Goal: Information Seeking & Learning: Find specific fact

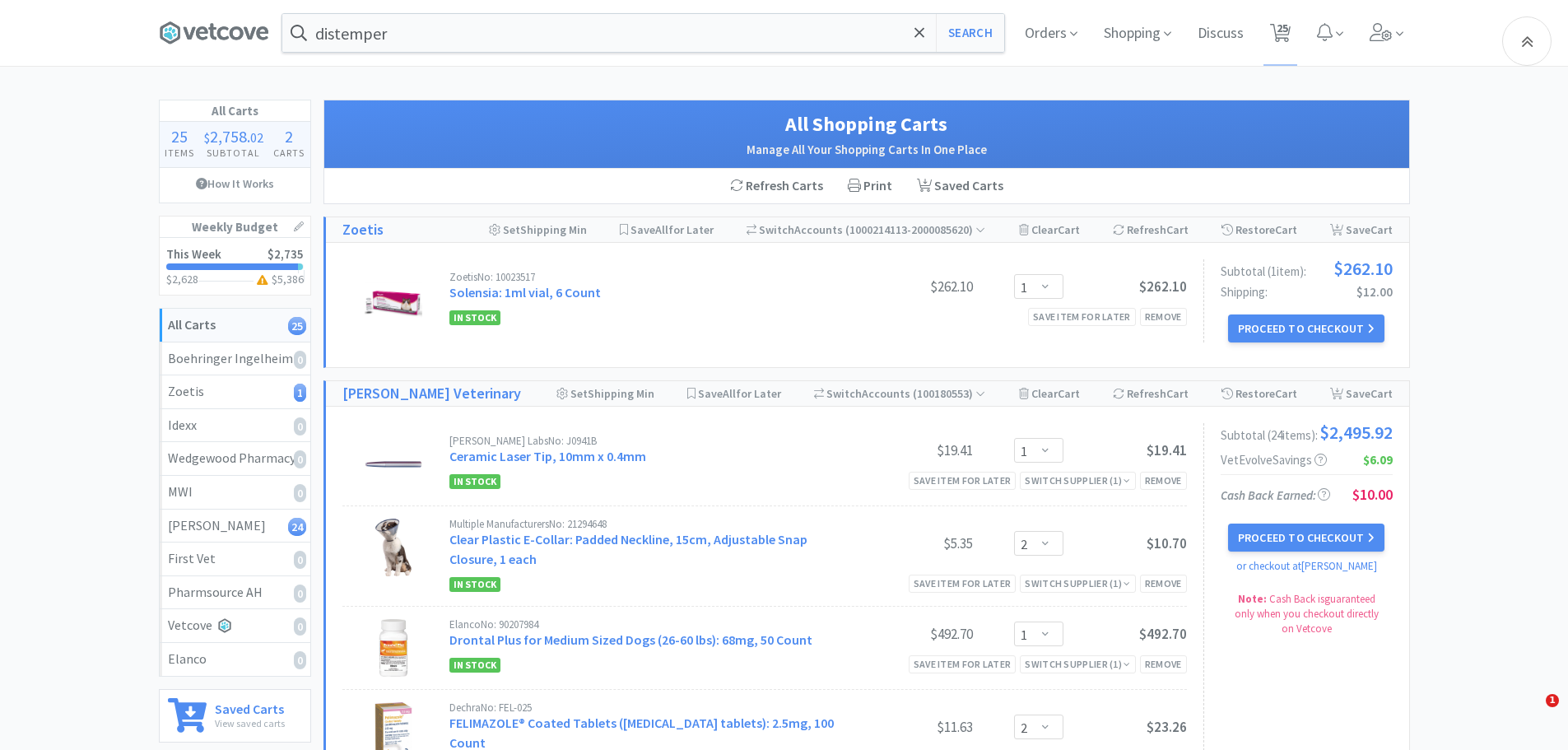
select select "1"
select select "2"
select select "1"
select select "2"
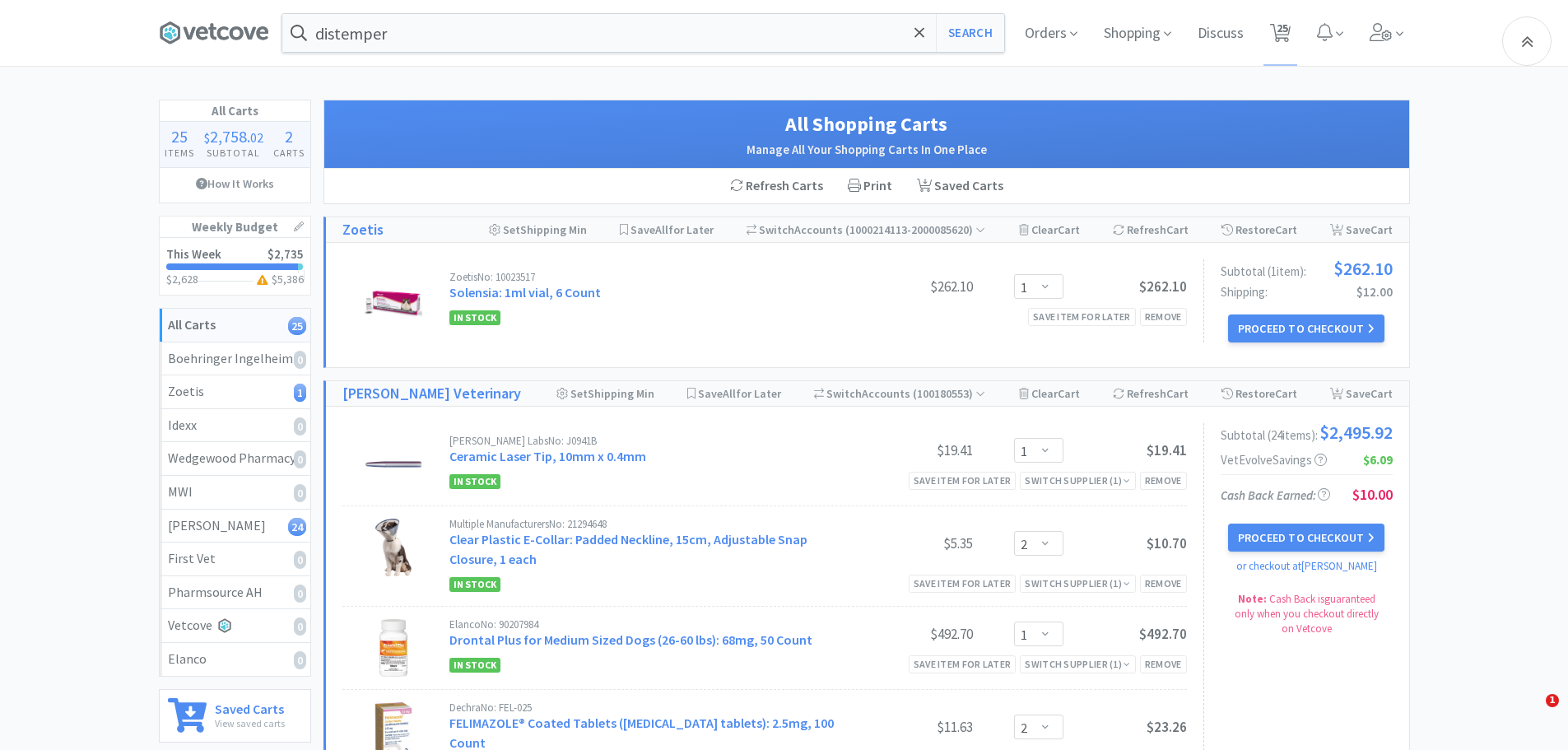
select select "1"
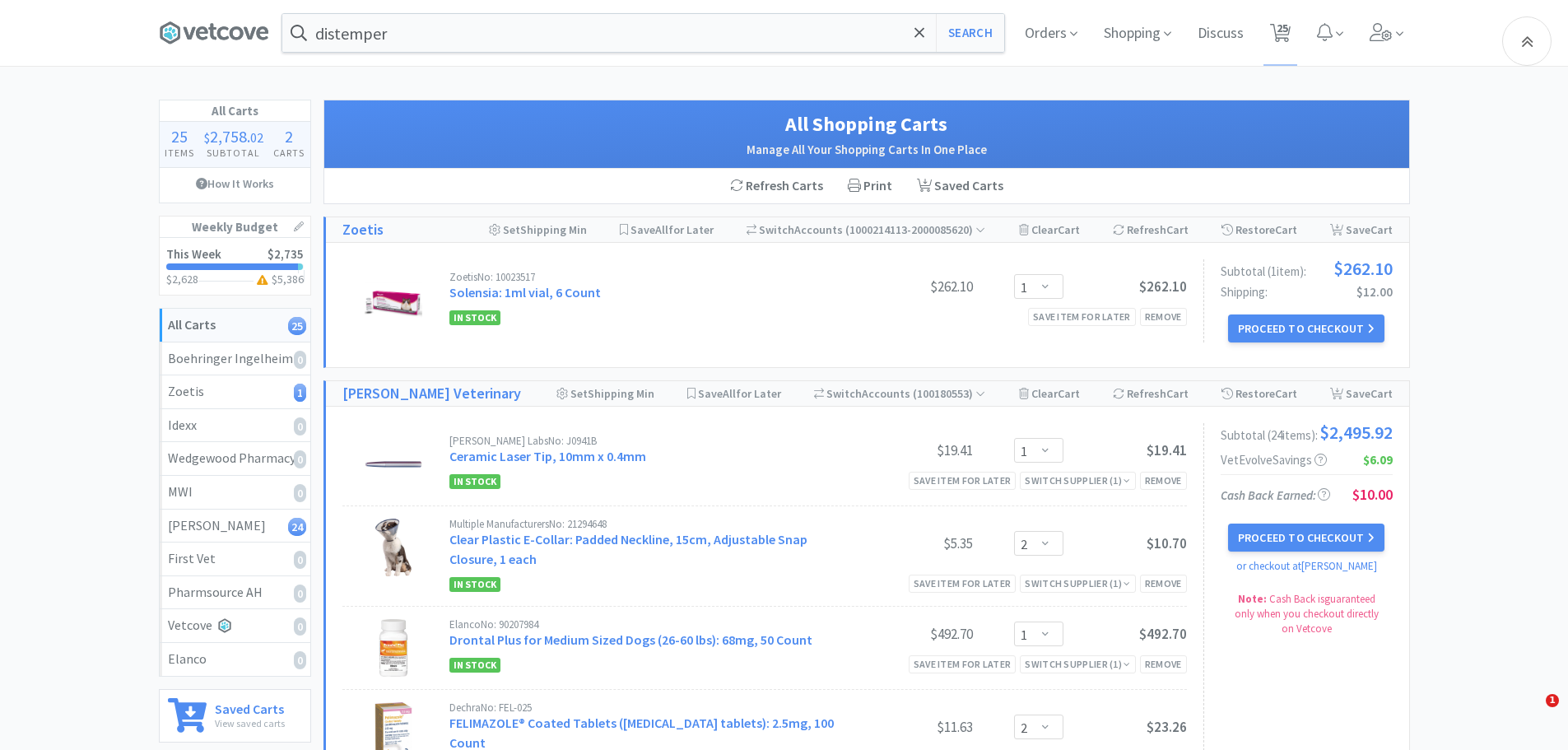
select select "1"
select select "6"
select select "2"
select select "1"
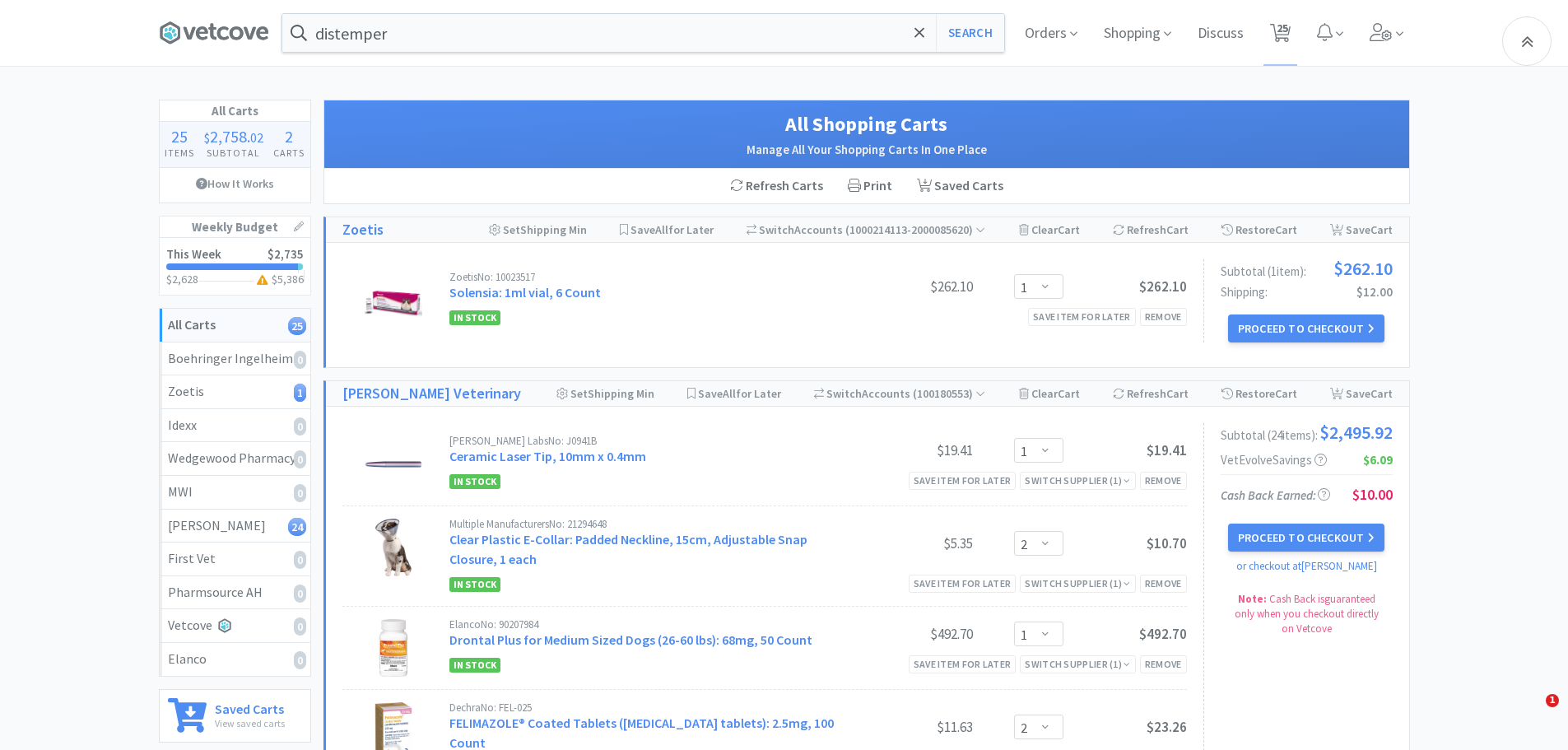
select select "1"
select select "2"
select select "1"
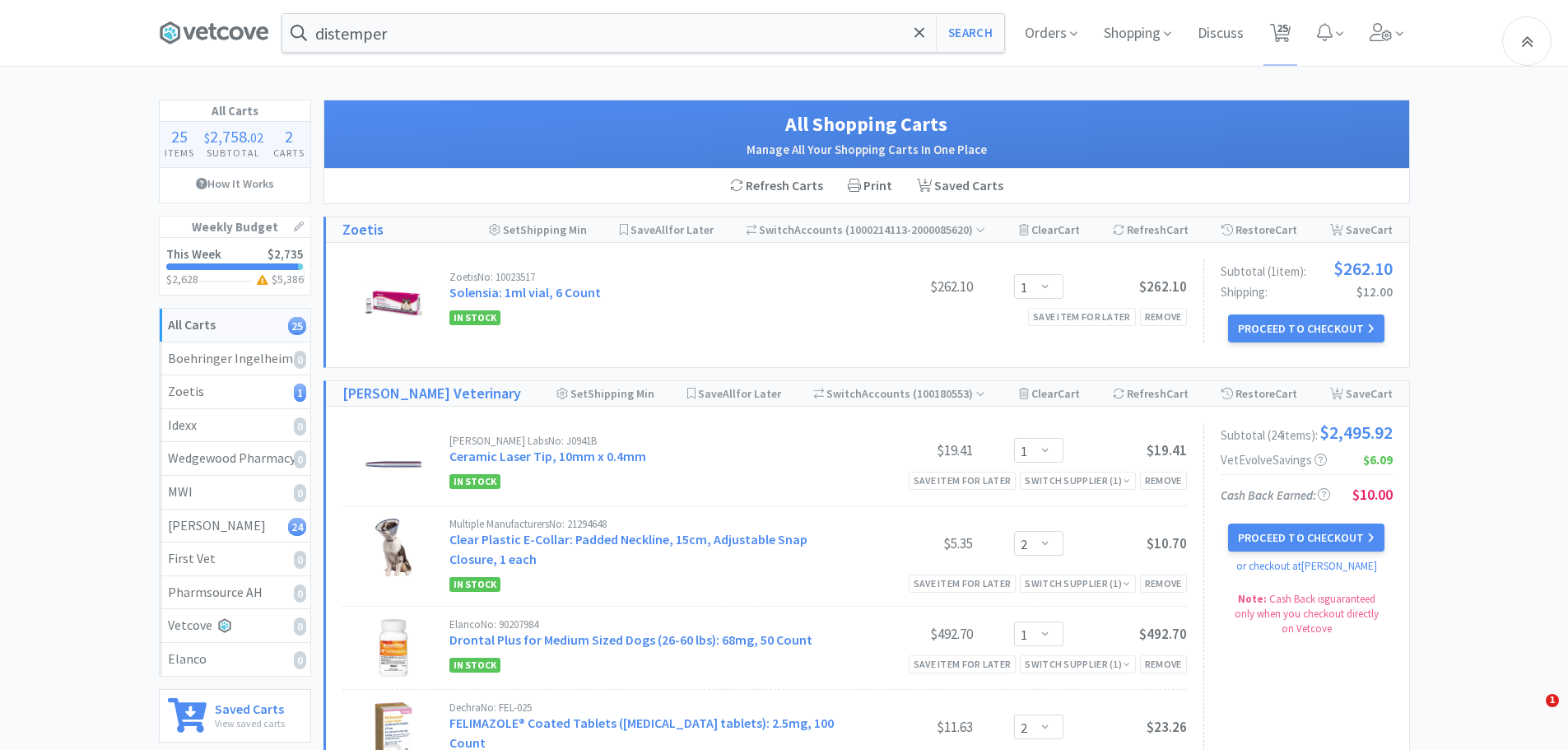
select select "2"
select select "3"
select select "1"
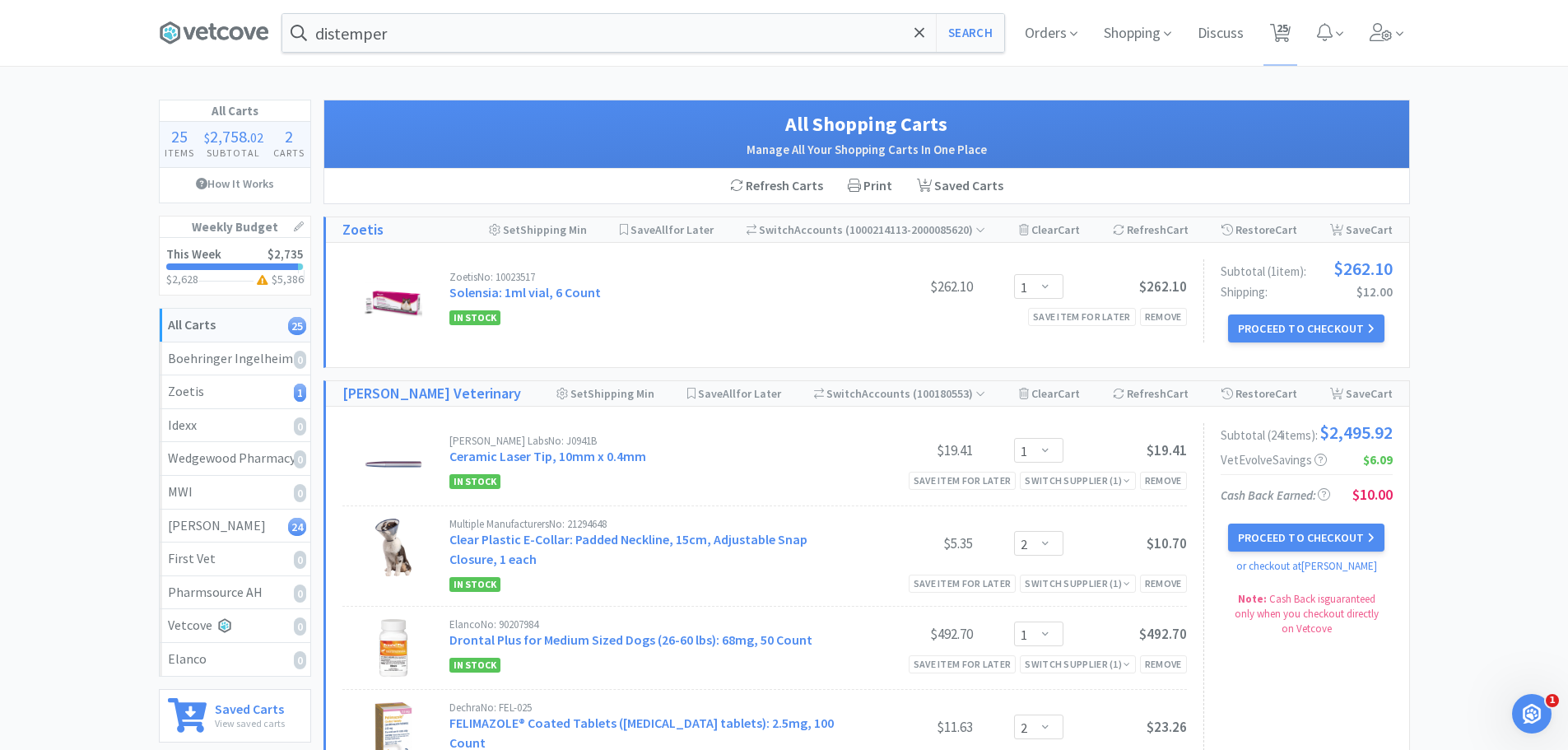
click at [263, 36] on icon at bounding box center [214, 33] width 110 height 25
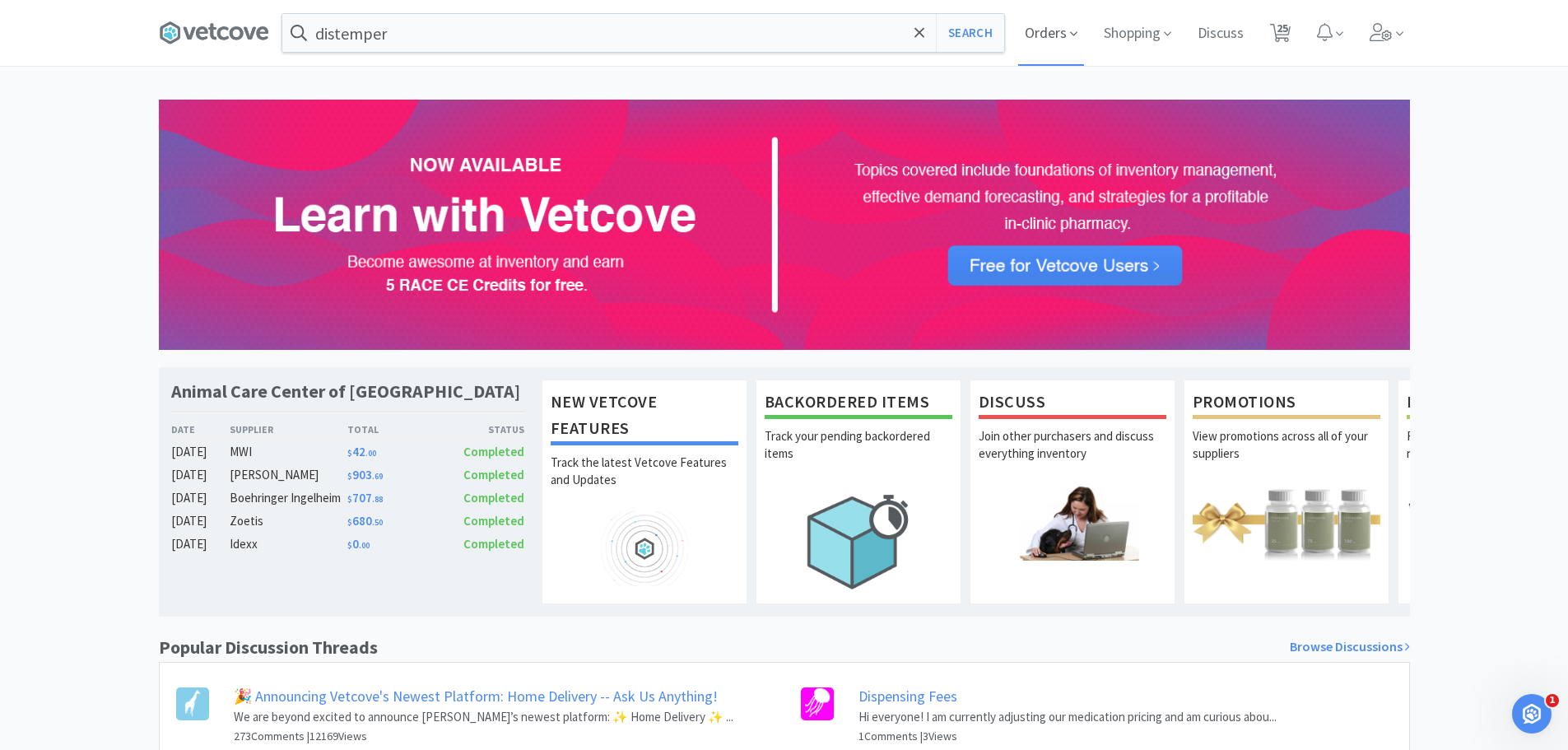
click at [1043, 33] on span "Orders" at bounding box center [1051, 33] width 66 height 66
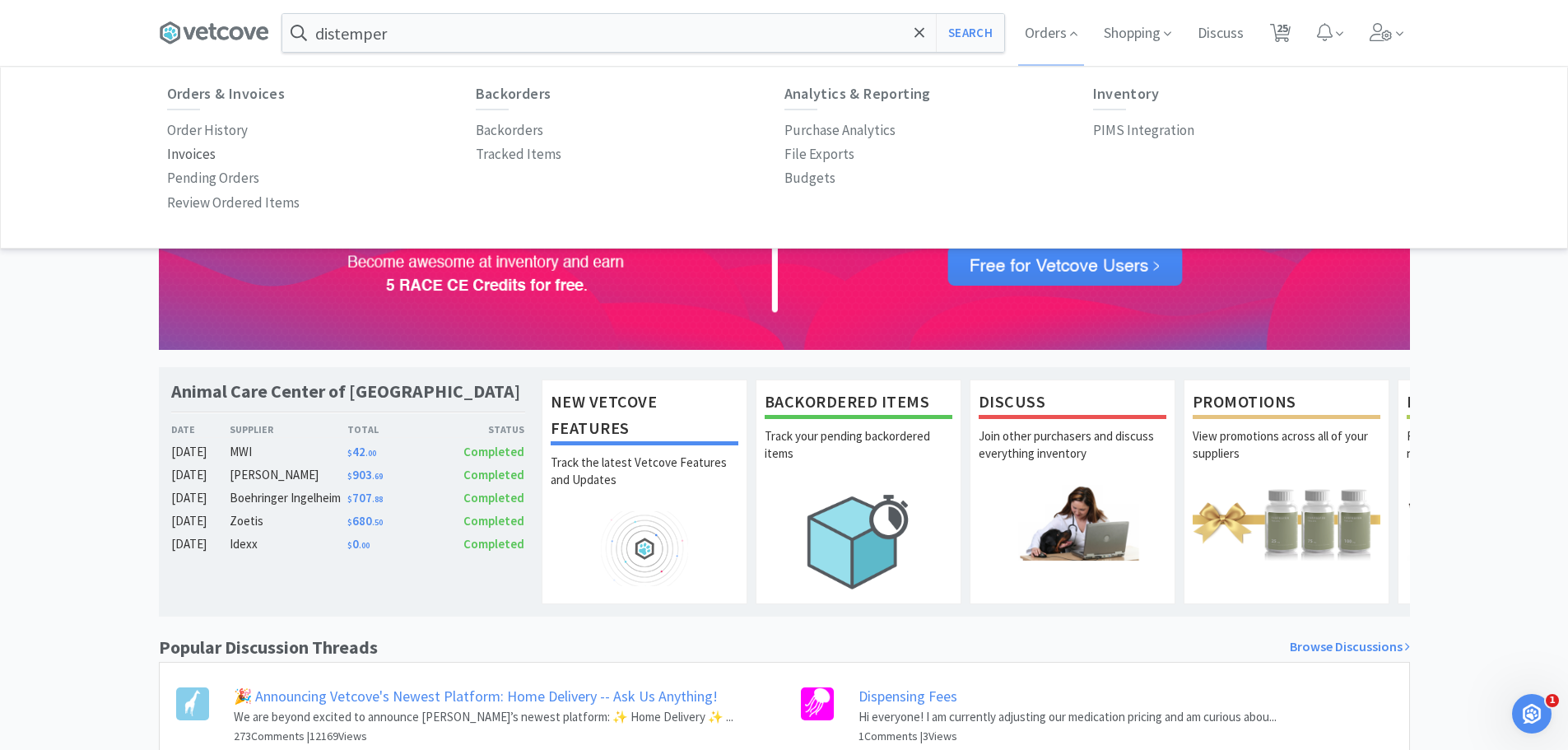
click at [194, 161] on p "Invoices" at bounding box center [191, 154] width 48 height 22
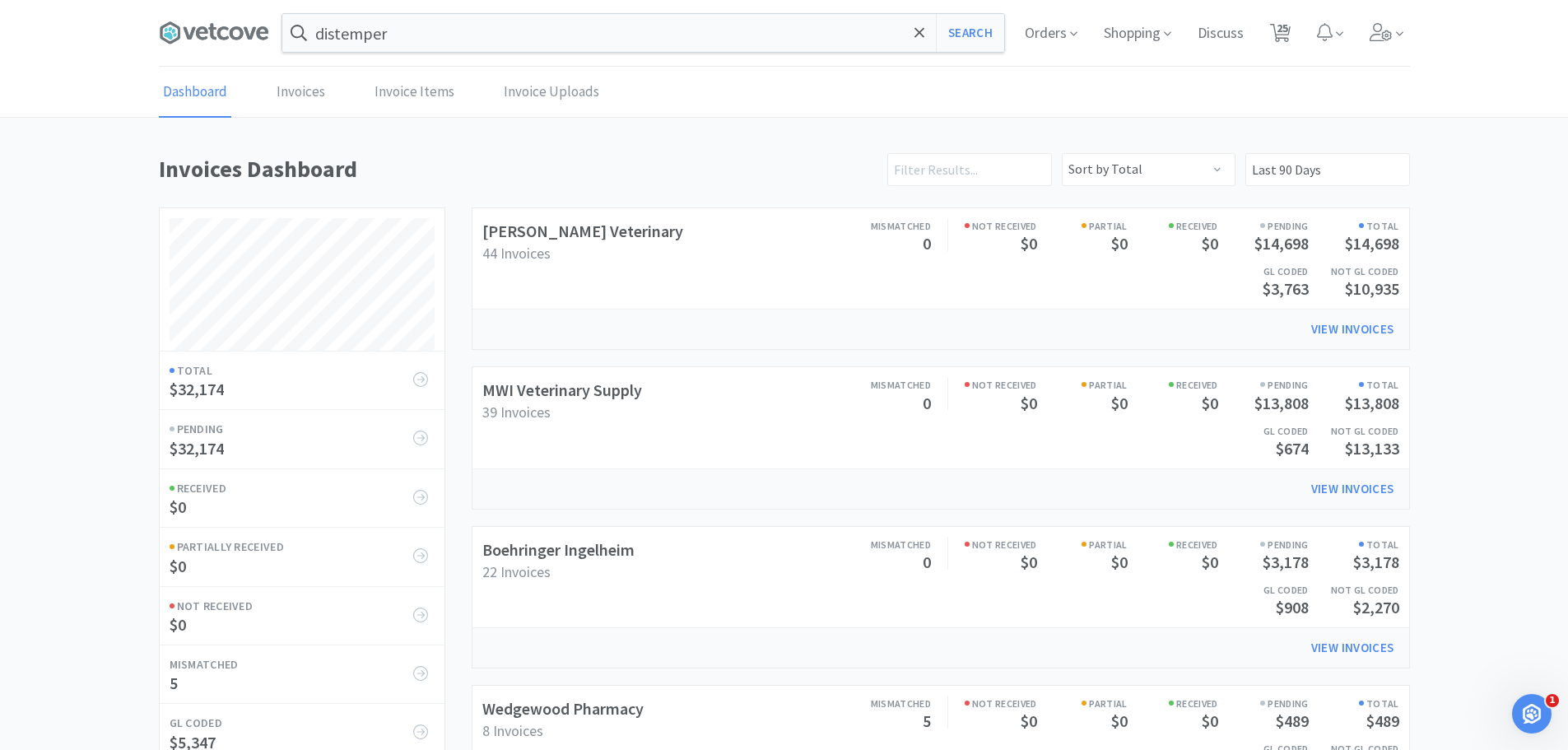
scroll to position [770, 1251]
click at [610, 547] on link "Boehringer Ingelheim" at bounding box center [558, 549] width 153 height 20
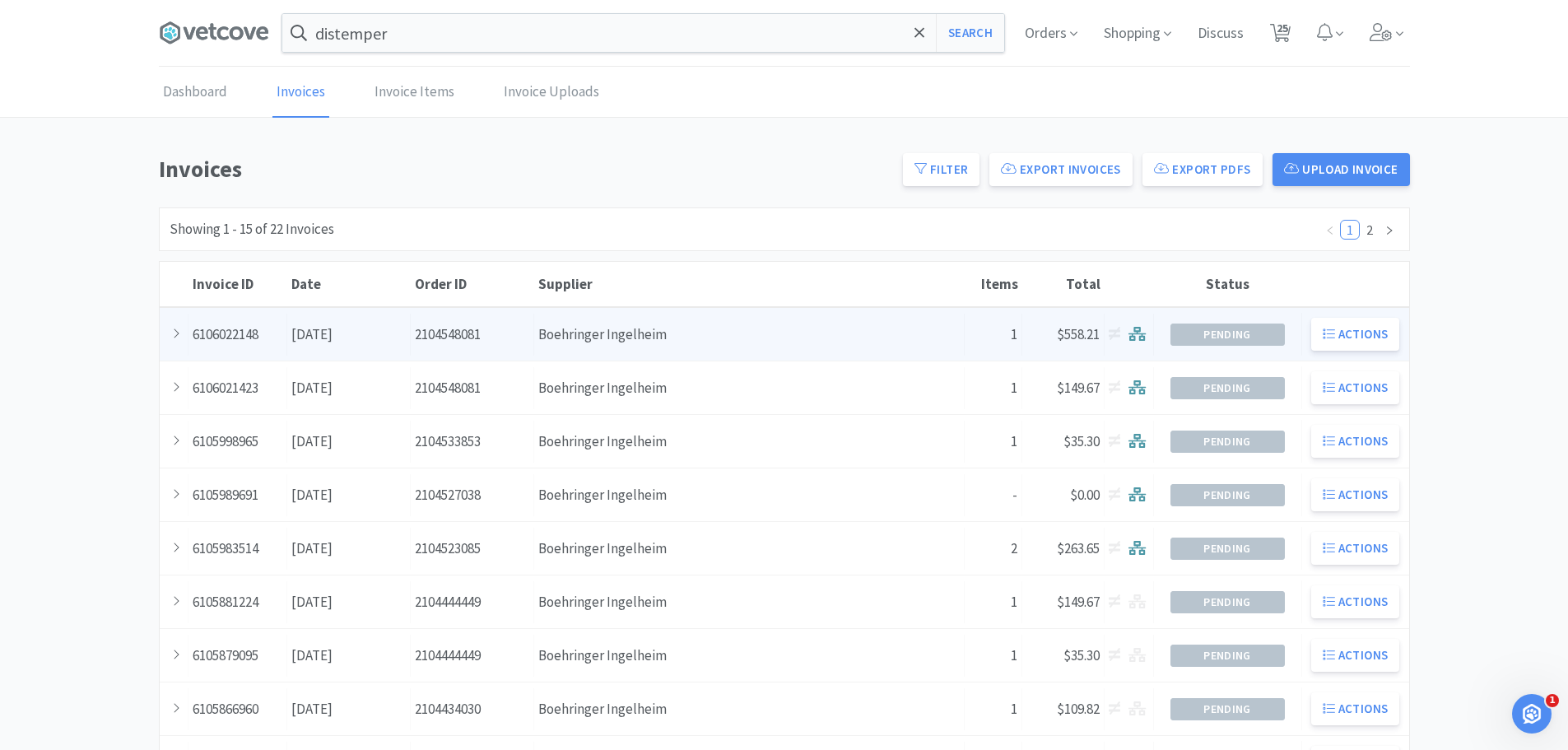
click at [693, 318] on div "Supplier Boehringer Ingelheim" at bounding box center [750, 334] width 431 height 42
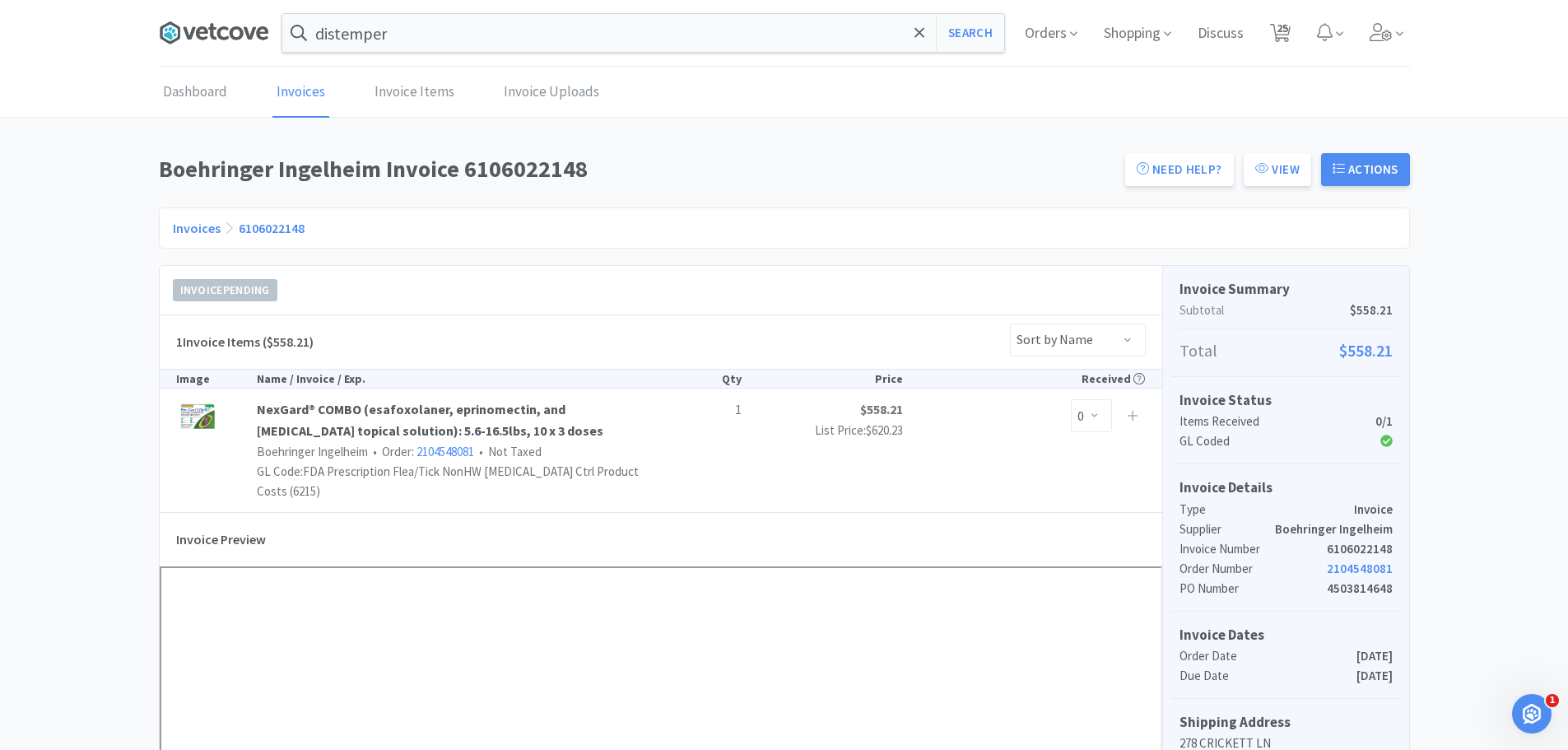
click at [192, 35] on icon at bounding box center [188, 33] width 13 height 13
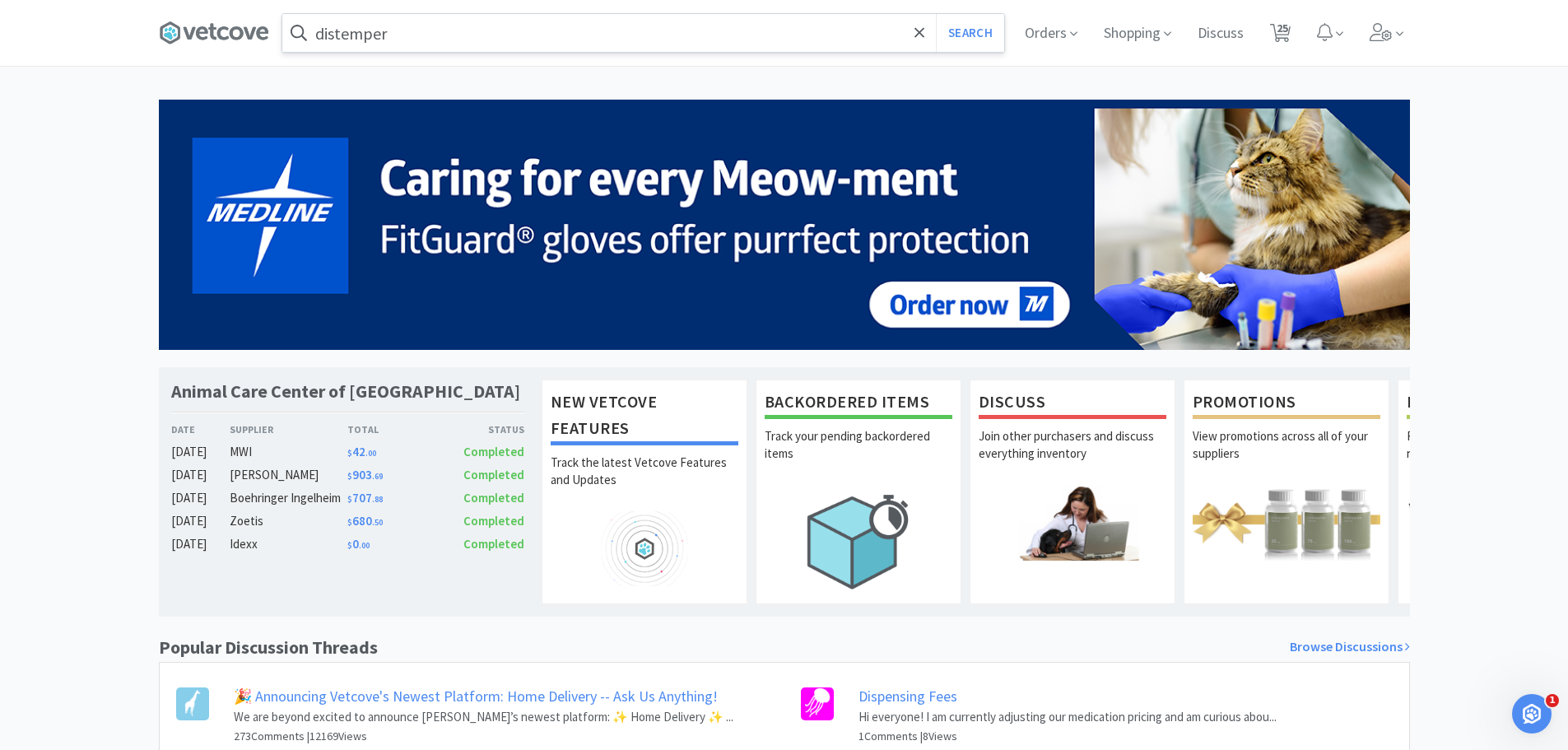
click at [453, 38] on input "distemper" at bounding box center [642, 32] width 722 height 38
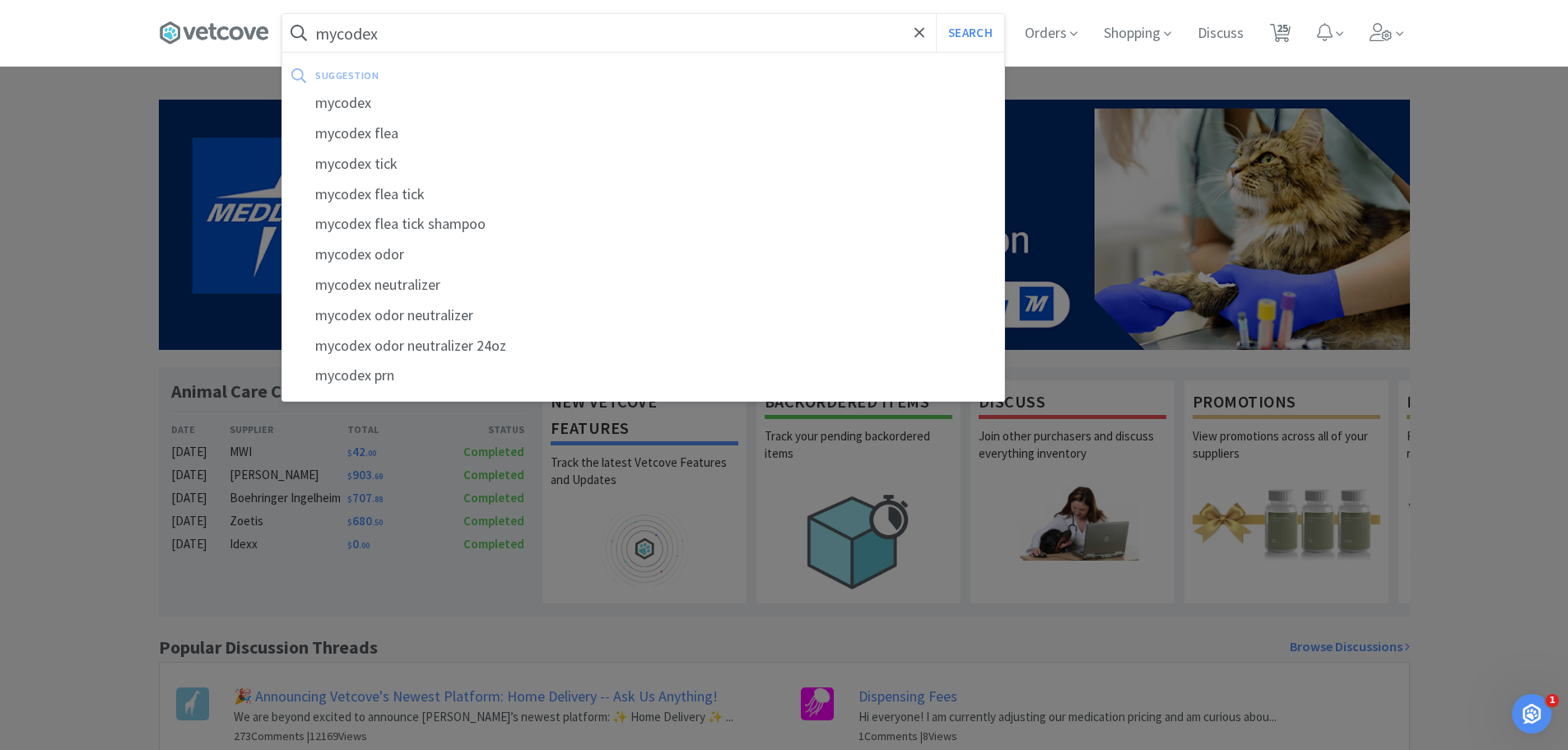
type input "mycodex"
click at [936, 14] on button "Search" at bounding box center [970, 32] width 69 height 38
select select "1"
select select "2"
select select "1"
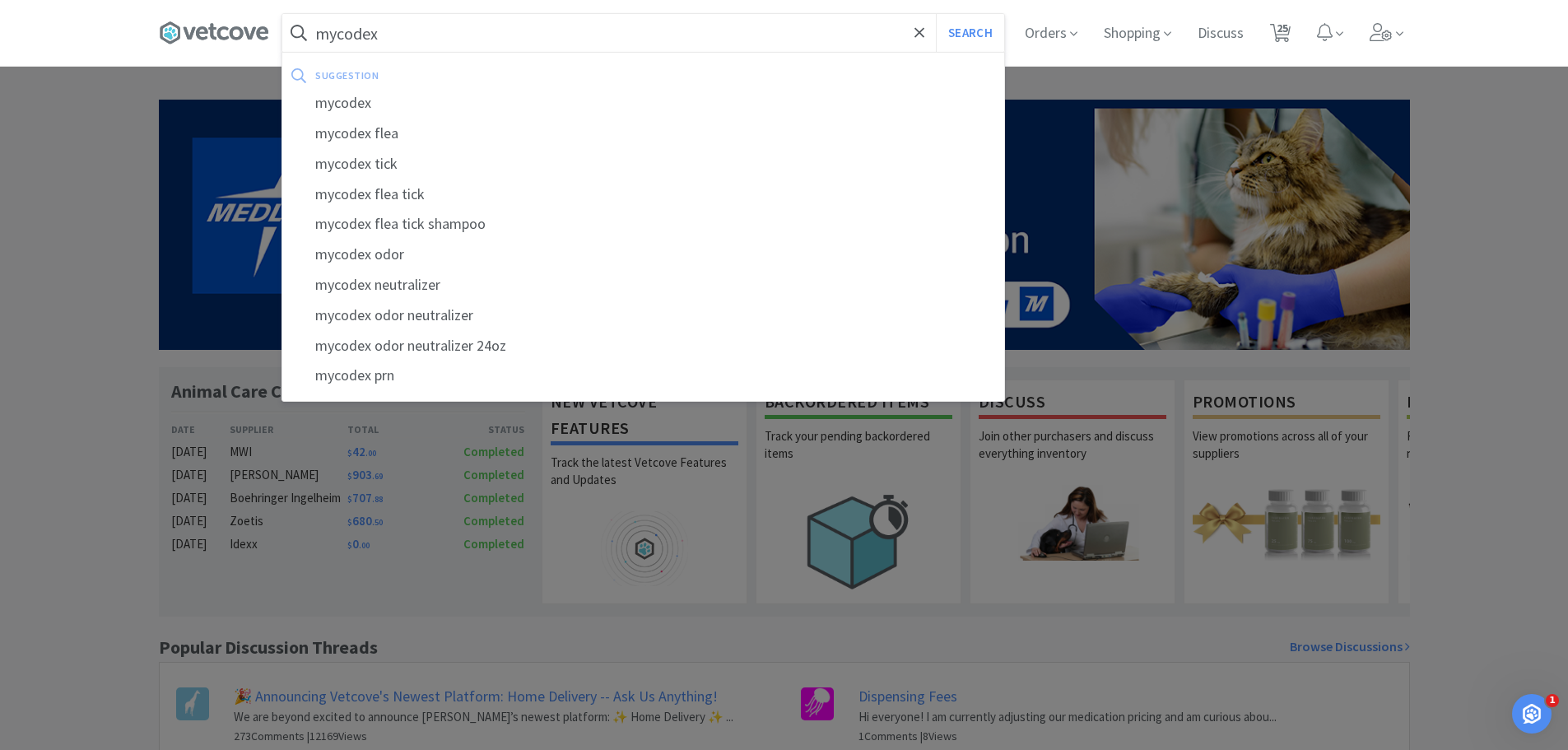
select select "2"
select select "1"
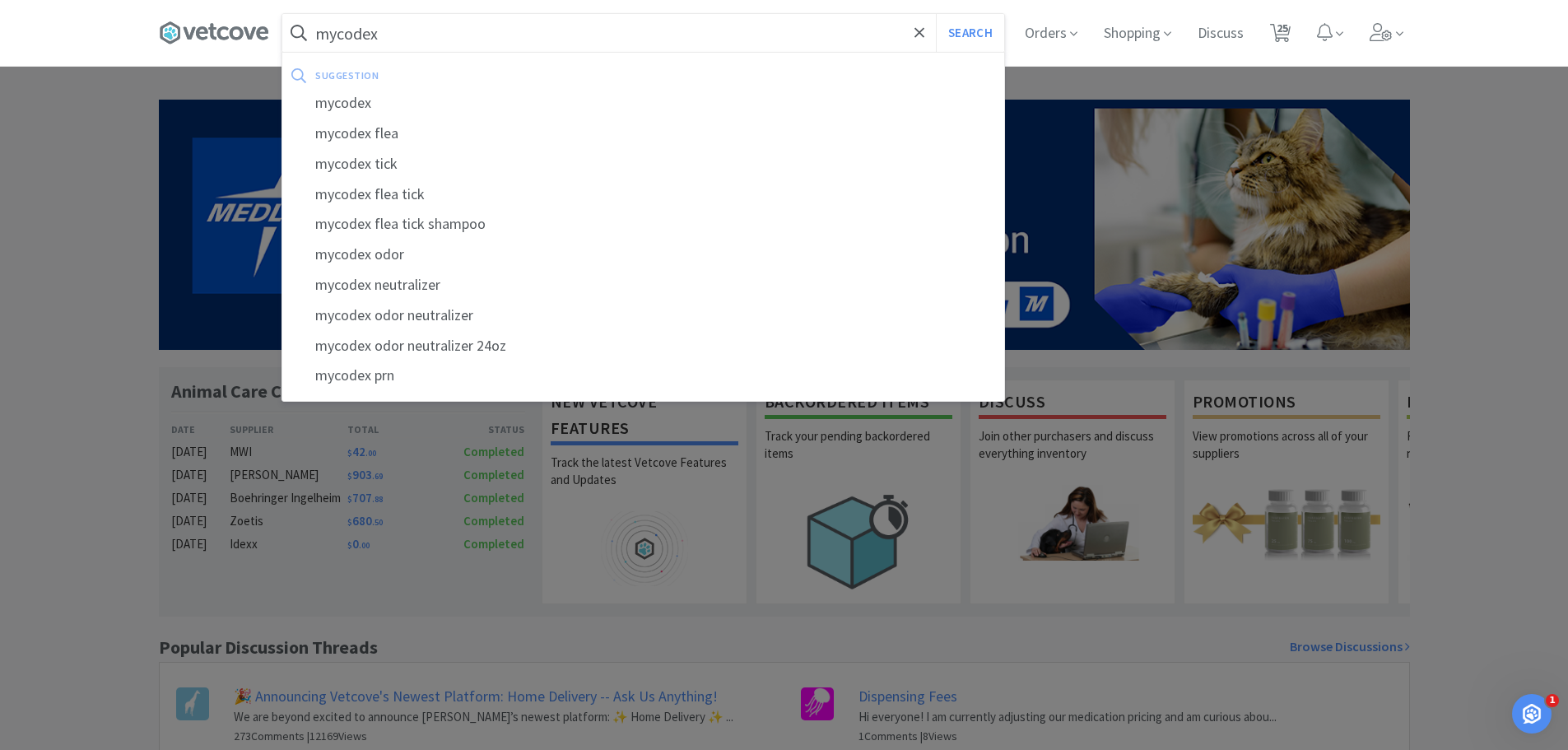
select select "1"
select select "6"
select select "2"
select select "1"
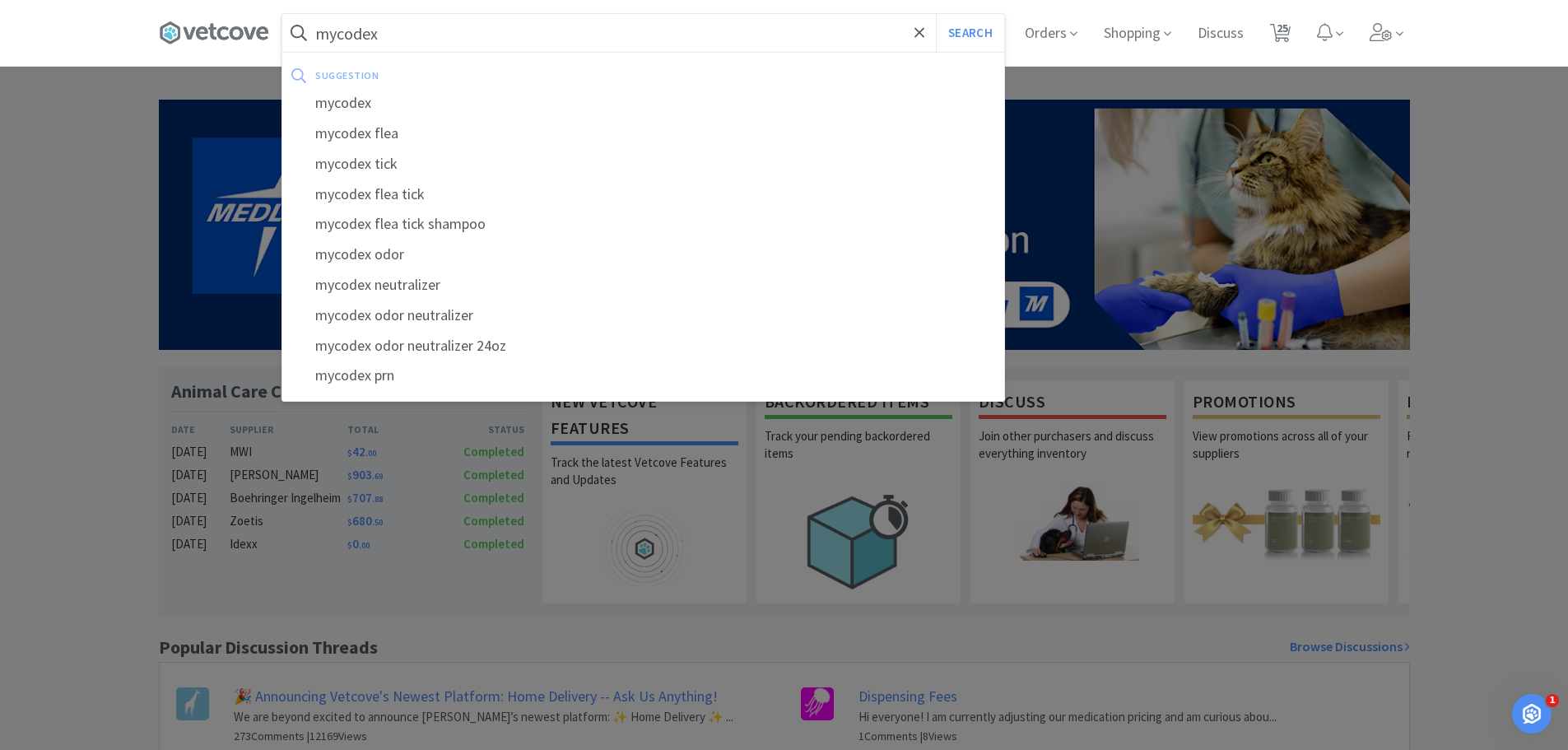
select select "1"
select select "2"
select select "1"
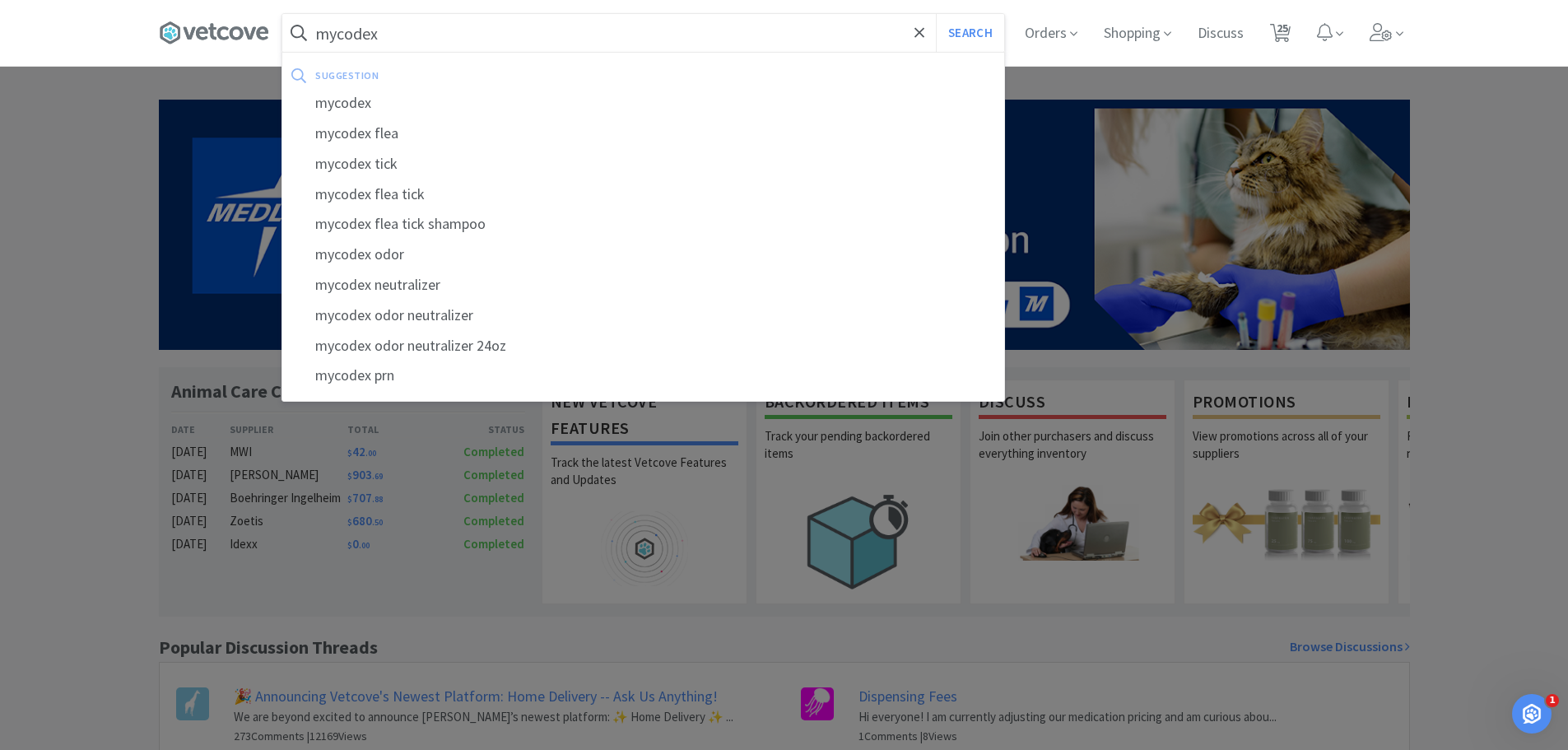
select select "1"
select select "2"
select select "3"
select select "1"
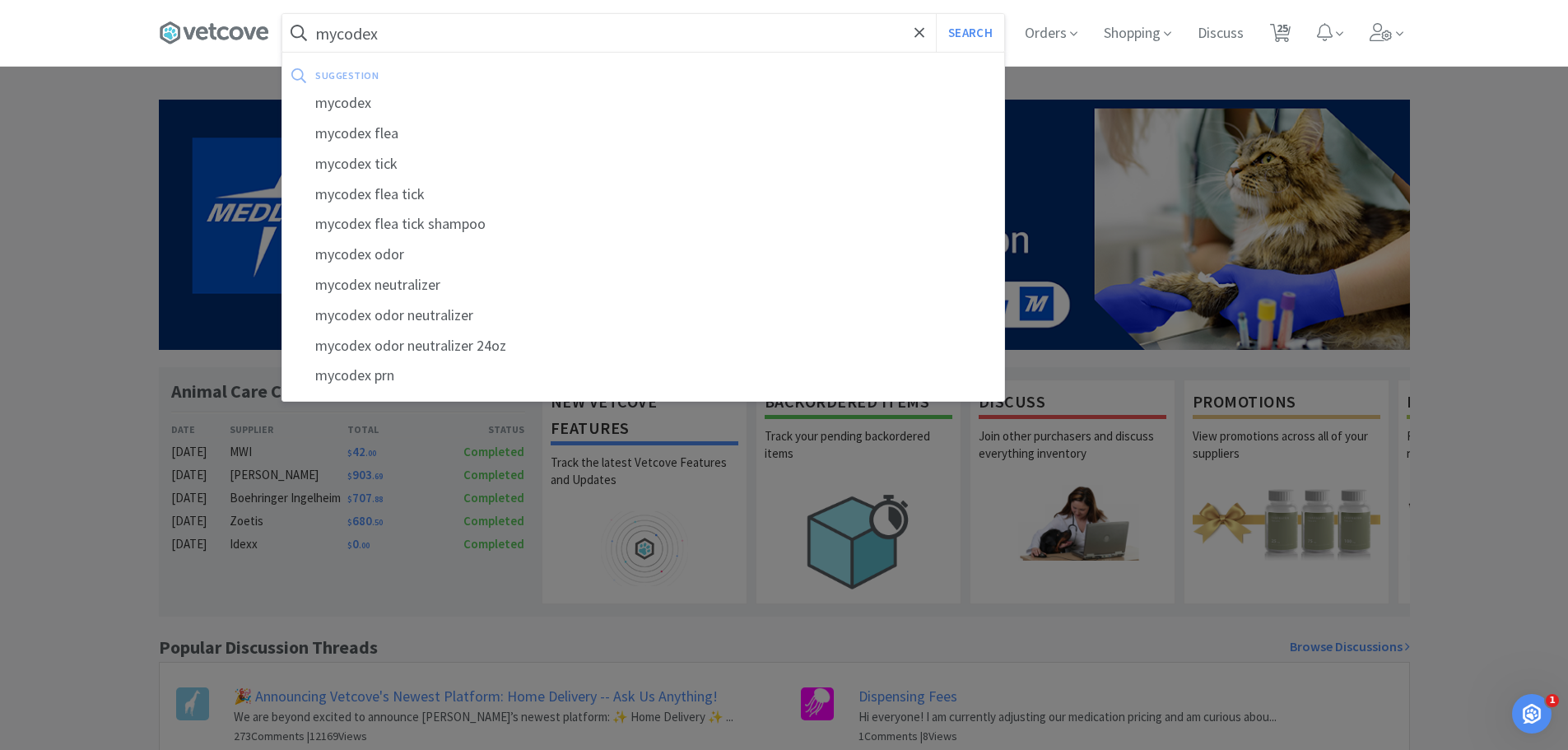
select select "1"
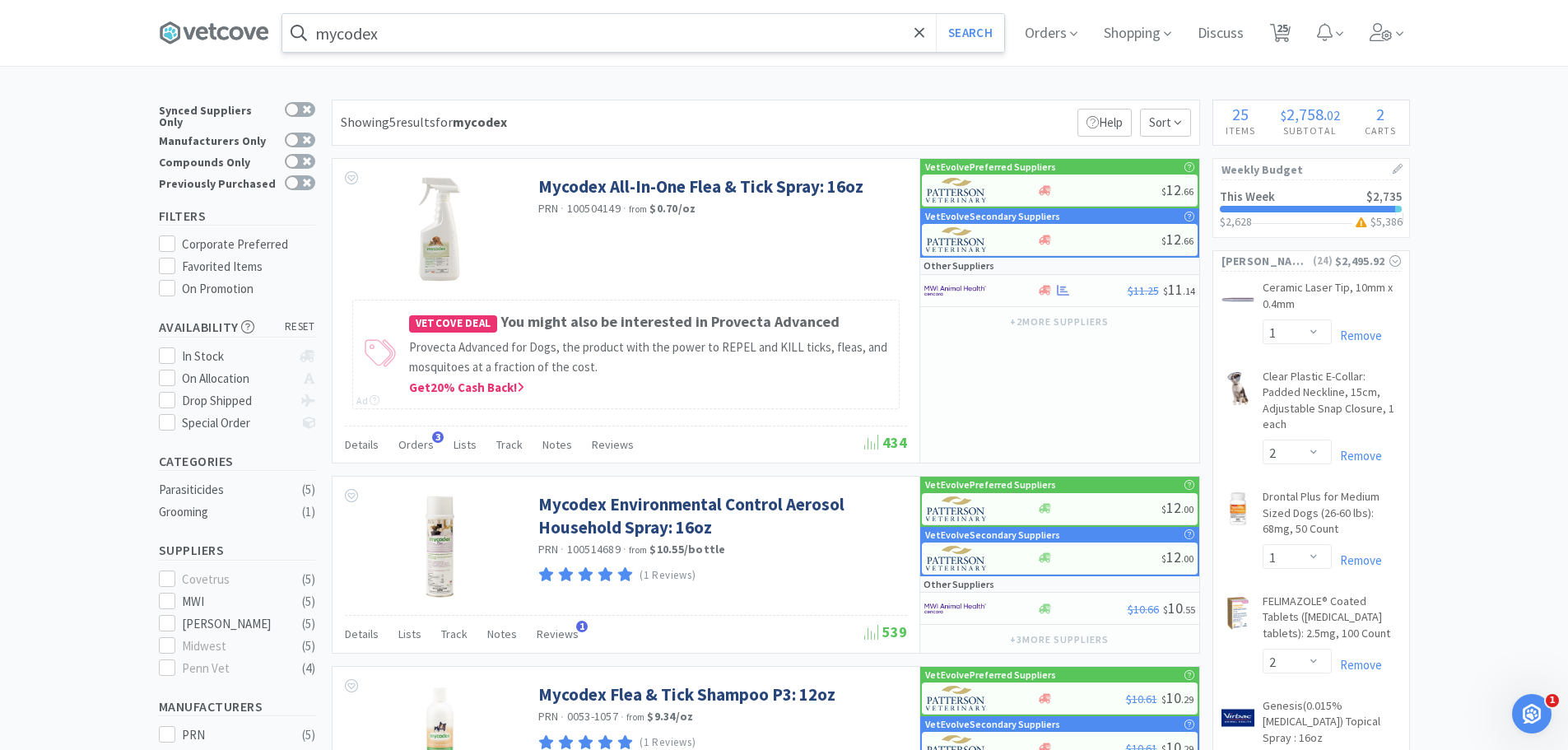
click at [453, 41] on input "mycodex" at bounding box center [642, 32] width 722 height 38
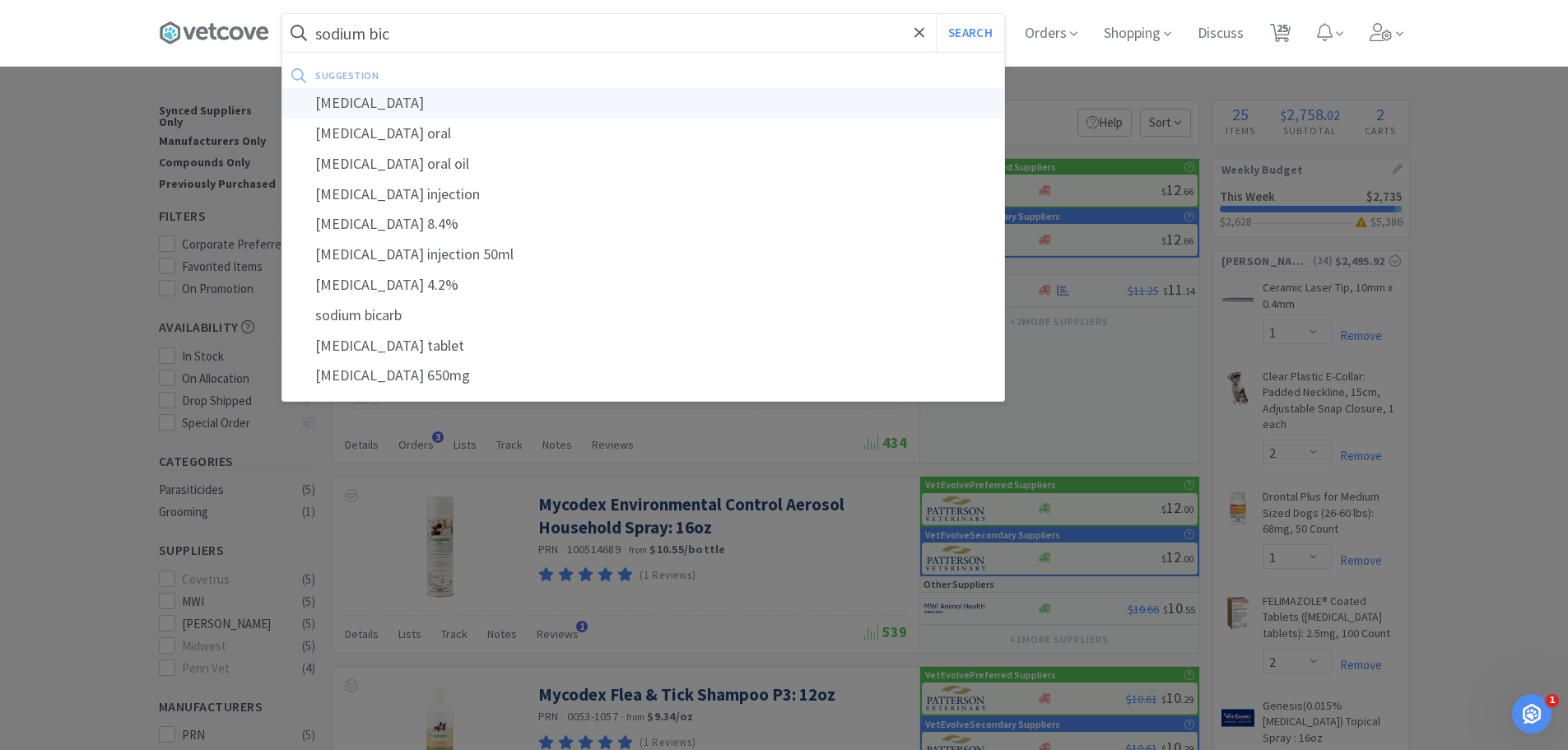
click at [416, 106] on div "[MEDICAL_DATA]" at bounding box center [642, 103] width 722 height 31
type input "[MEDICAL_DATA]"
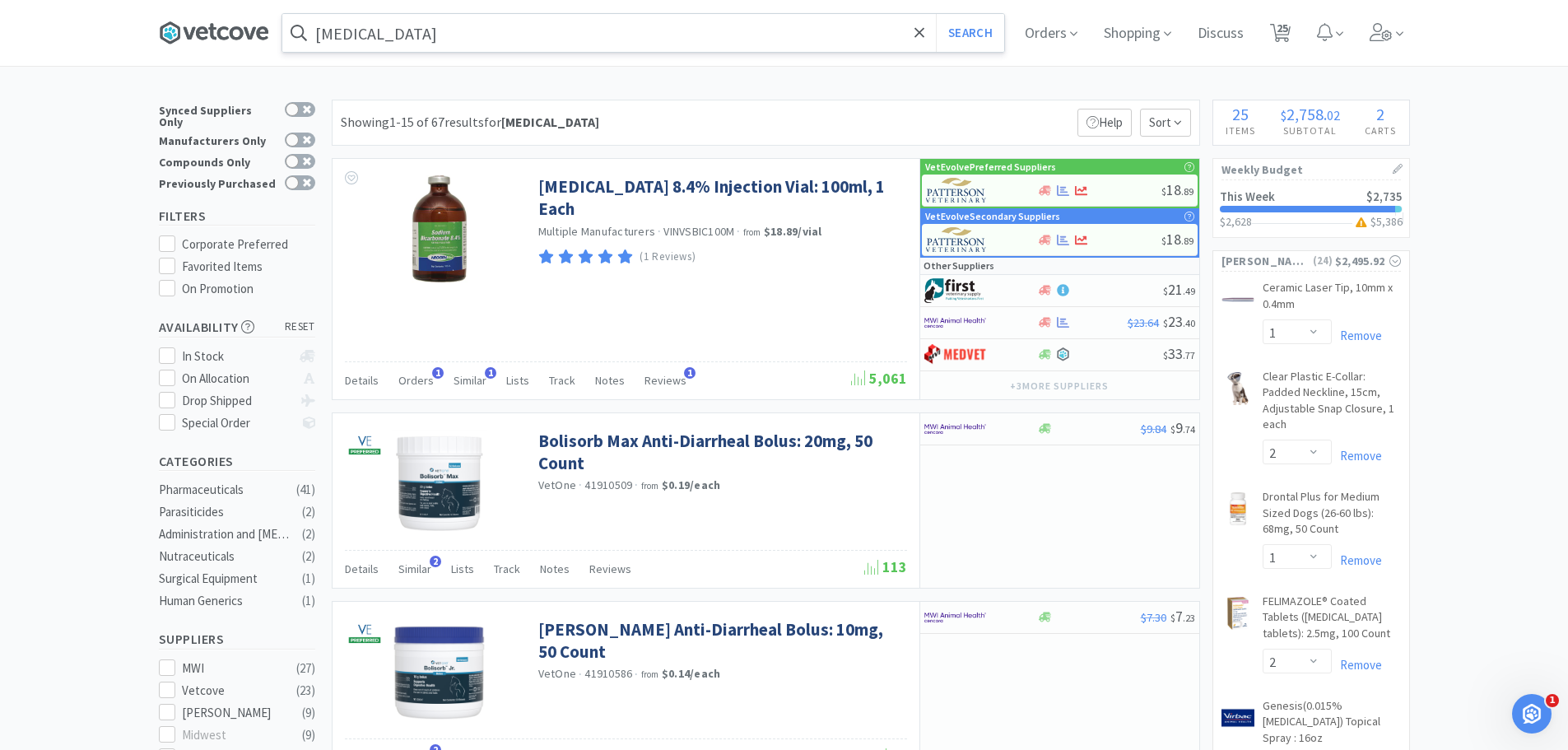
click at [191, 36] on icon at bounding box center [214, 33] width 110 height 25
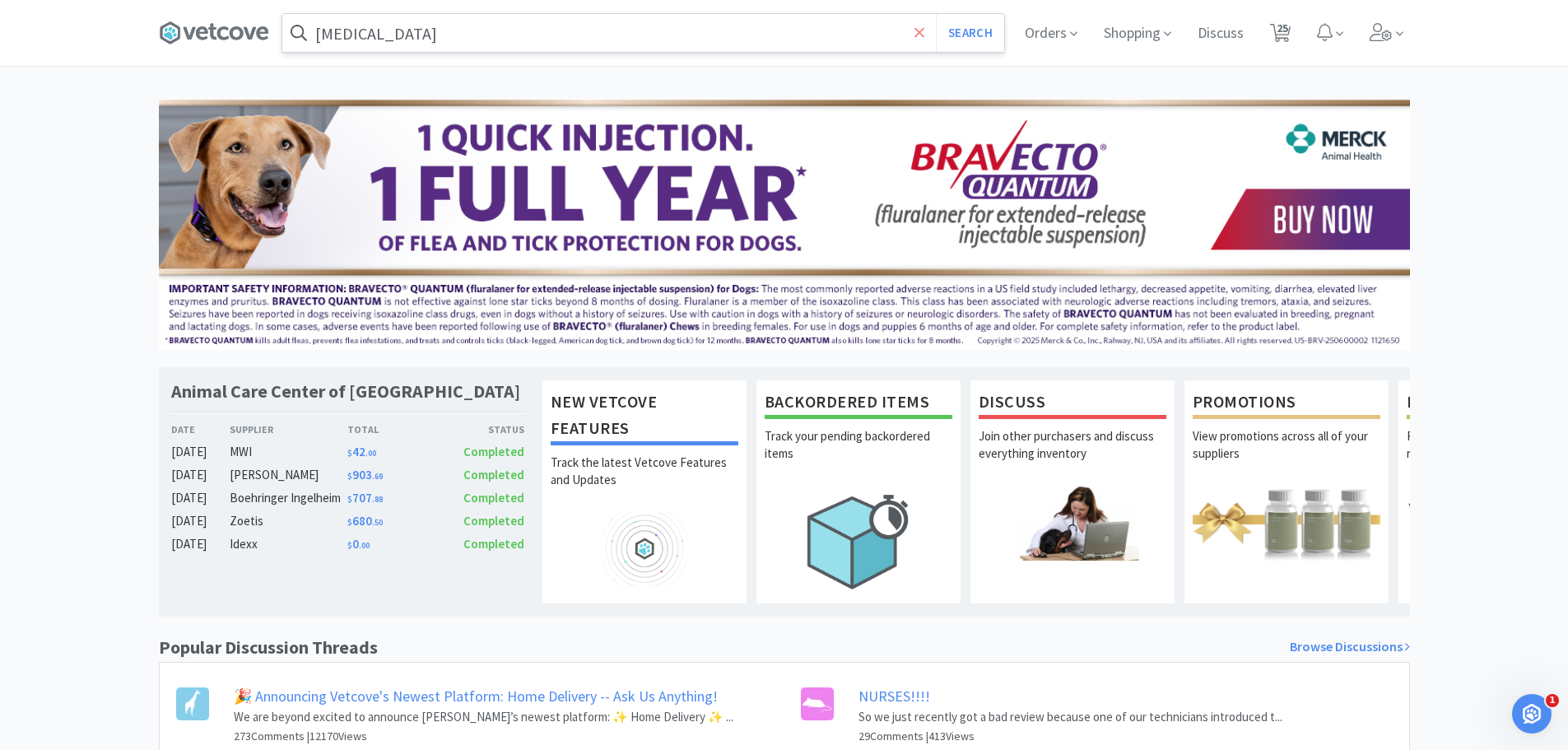
click at [921, 34] on icon at bounding box center [920, 33] width 11 height 16
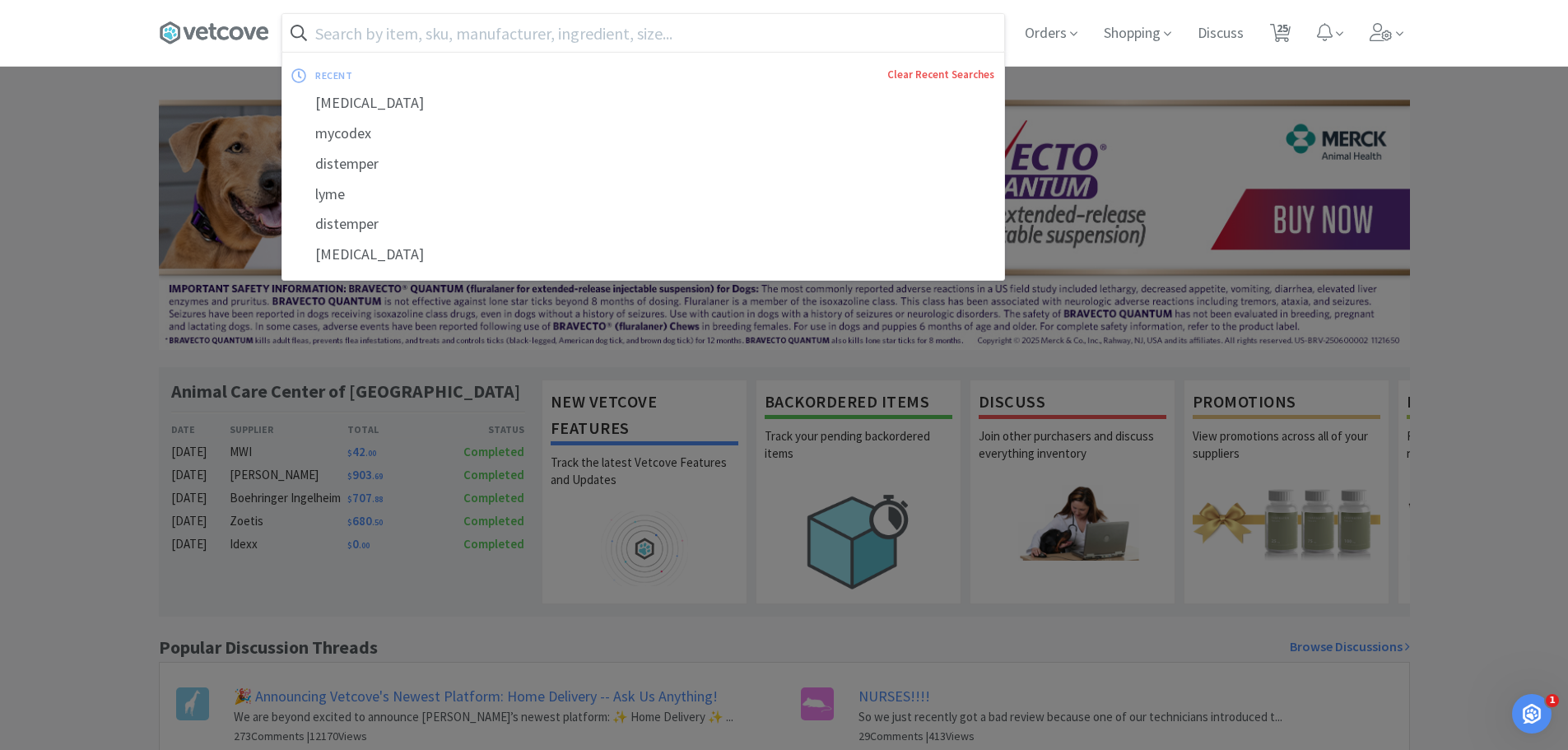
click at [941, 78] on link "Clear Recent Searches" at bounding box center [940, 74] width 107 height 14
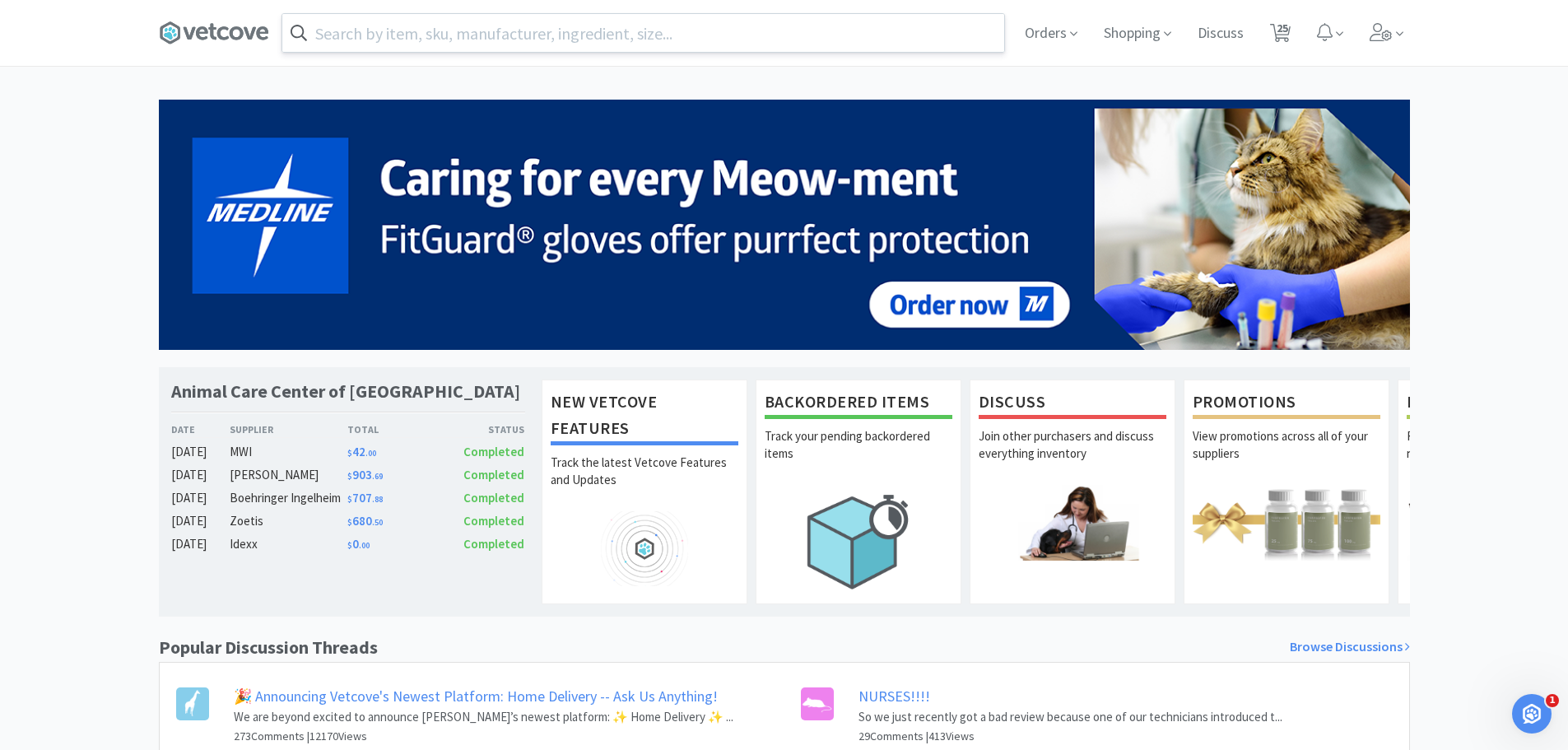
click at [62, 187] on div at bounding box center [784, 375] width 1568 height 750
